Goal: Task Accomplishment & Management: Use online tool/utility

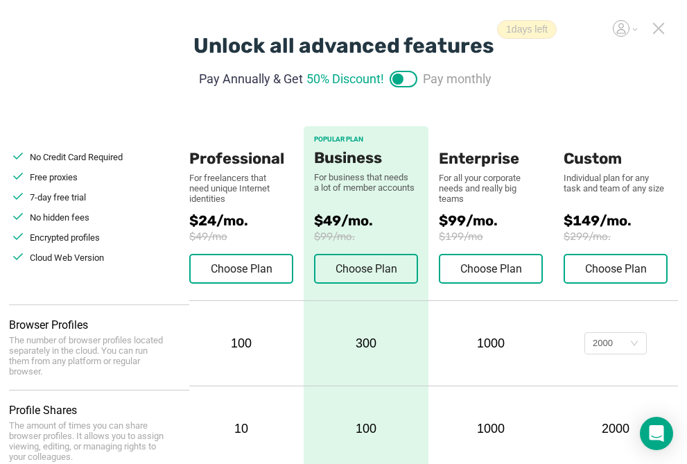
click at [654, 28] on icon at bounding box center [658, 28] width 12 height 12
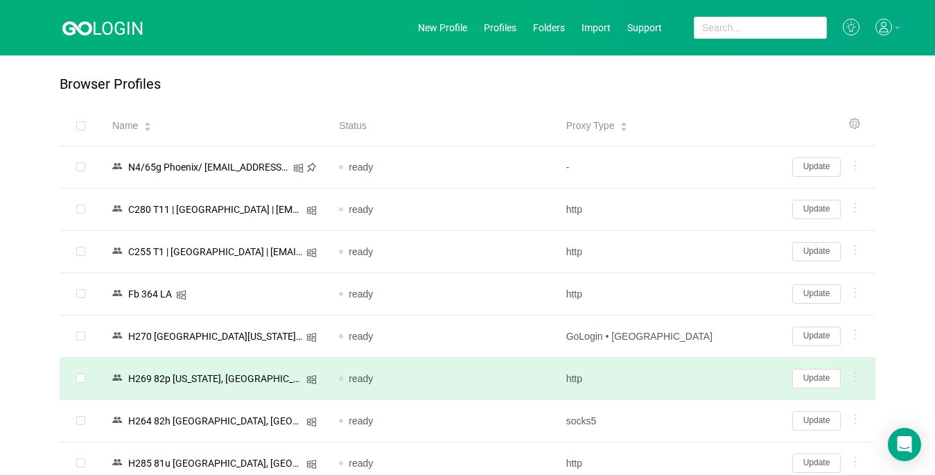
scroll to position [139, 0]
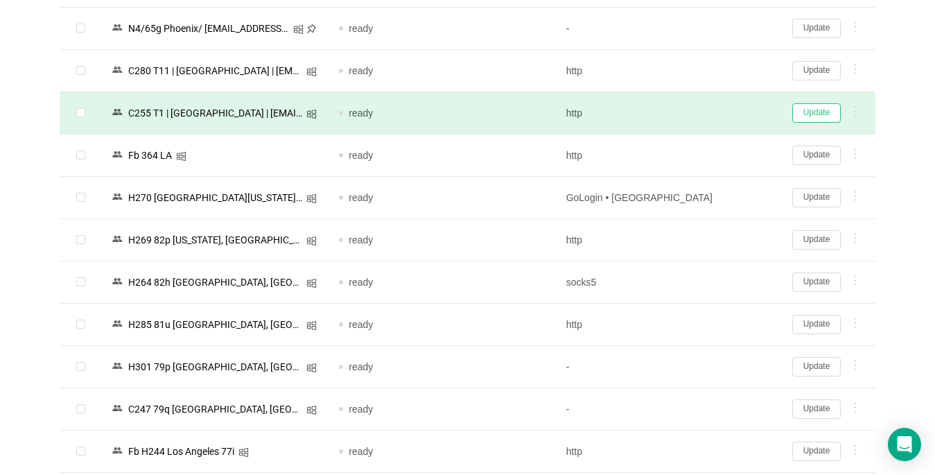
click at [698, 113] on button "Update" at bounding box center [816, 112] width 49 height 19
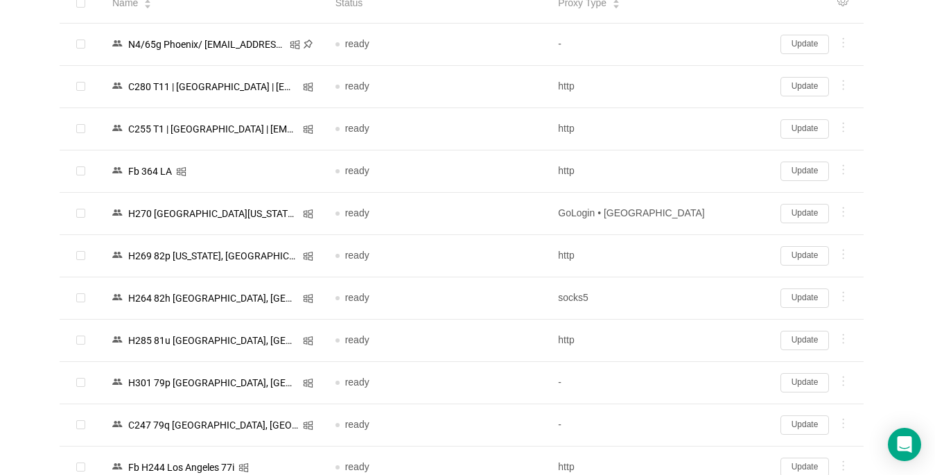
scroll to position [154, 0]
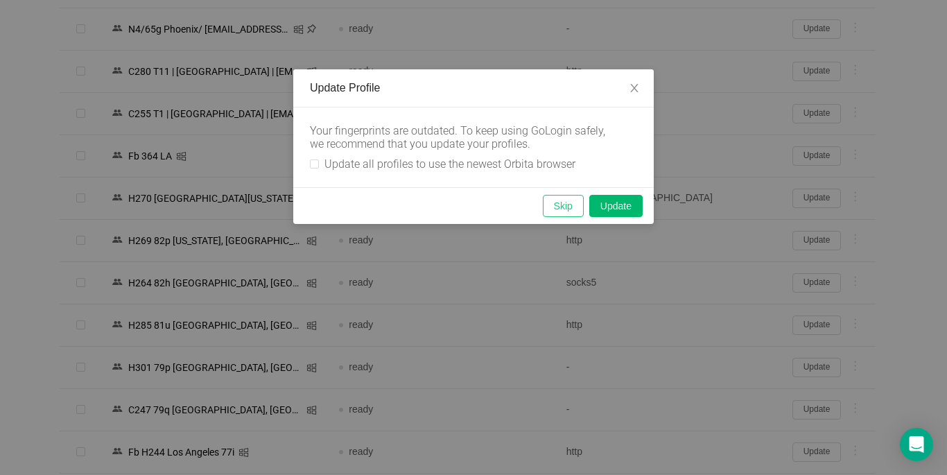
drag, startPoint x: 319, startPoint y: 161, endPoint x: 582, endPoint y: 211, distance: 268.2
click at [318, 161] on label "Update all profiles to use the newest Orbita browser" at bounding box center [445, 163] width 271 height 13
click at [317, 161] on input "Update all profiles to use the newest Orbita browser" at bounding box center [314, 163] width 9 height 9
checkbox input "true"
click at [572, 207] on button "Skip" at bounding box center [563, 206] width 41 height 22
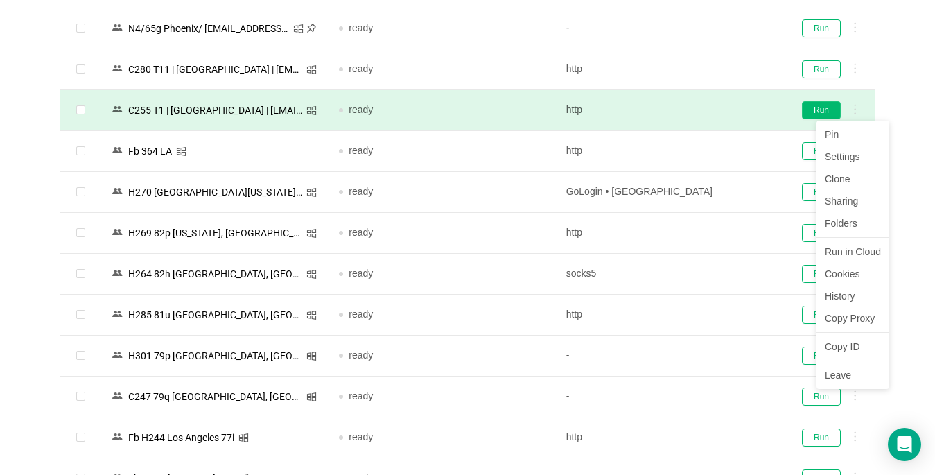
click at [698, 108] on button "Run" at bounding box center [821, 110] width 39 height 18
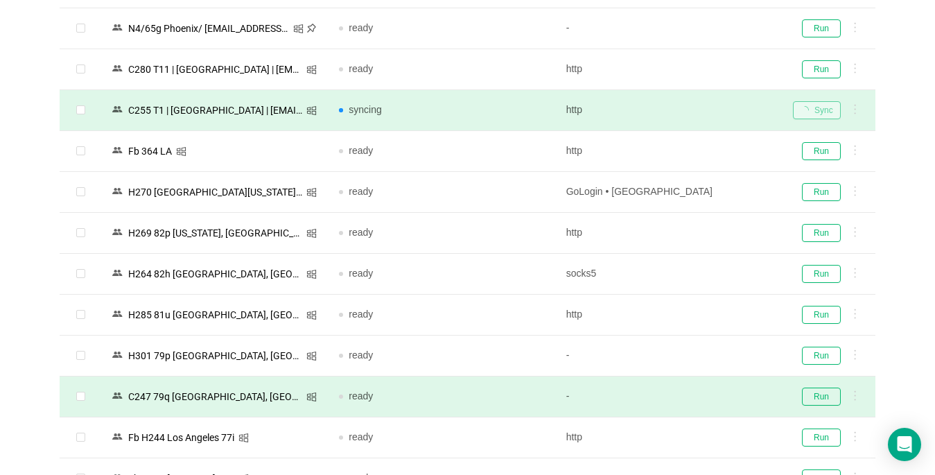
scroll to position [292, 0]
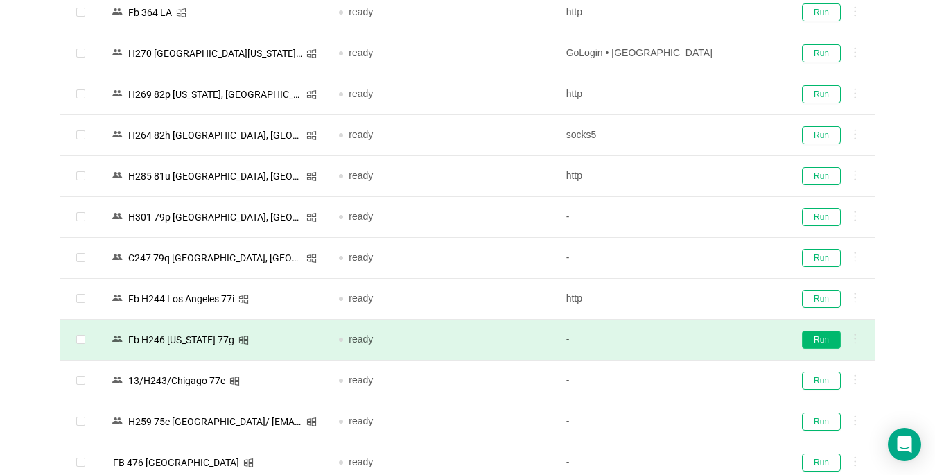
click at [698, 342] on button "Run" at bounding box center [821, 340] width 39 height 18
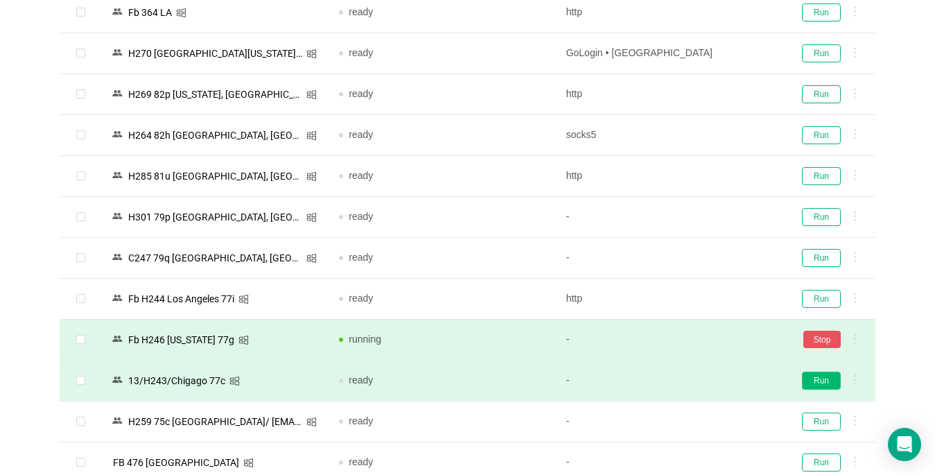
click at [698, 378] on button "Run" at bounding box center [821, 380] width 39 height 18
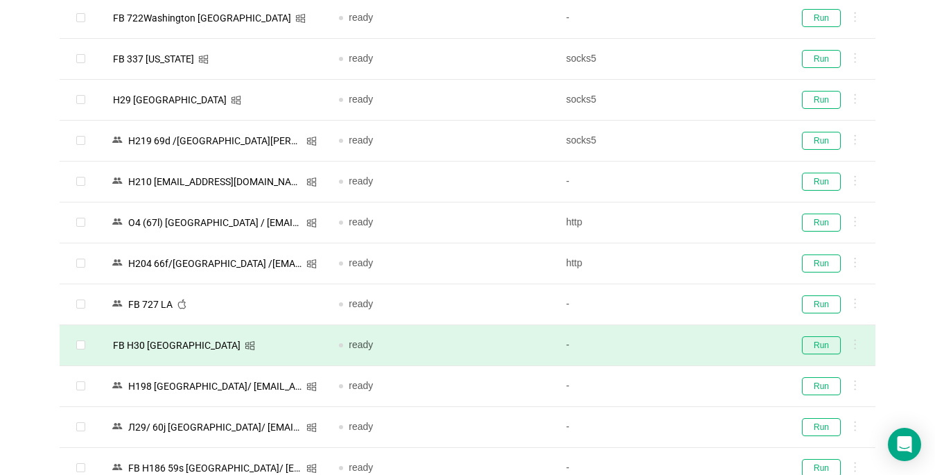
scroll to position [847, 0]
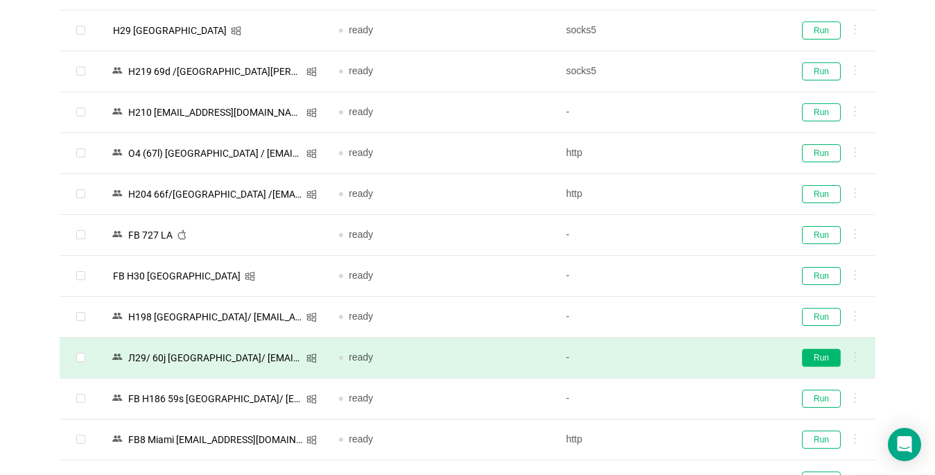
click at [698, 360] on button "Run" at bounding box center [821, 358] width 39 height 18
